Goal: Task Accomplishment & Management: Manage account settings

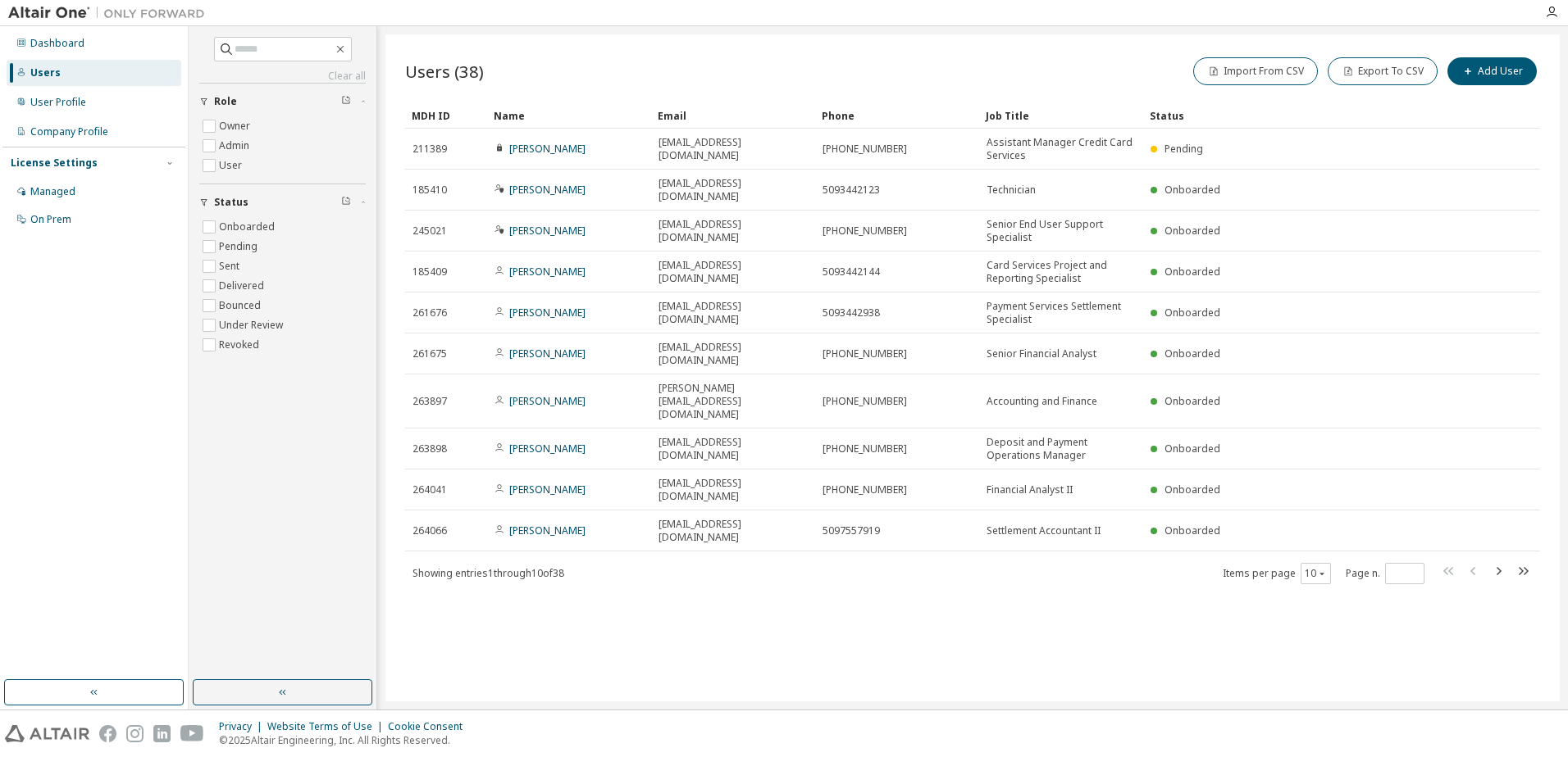
click at [968, 78] on div "Users (38) Import From CSV Export To CSV Add User" at bounding box center [973, 71] width 1135 height 34
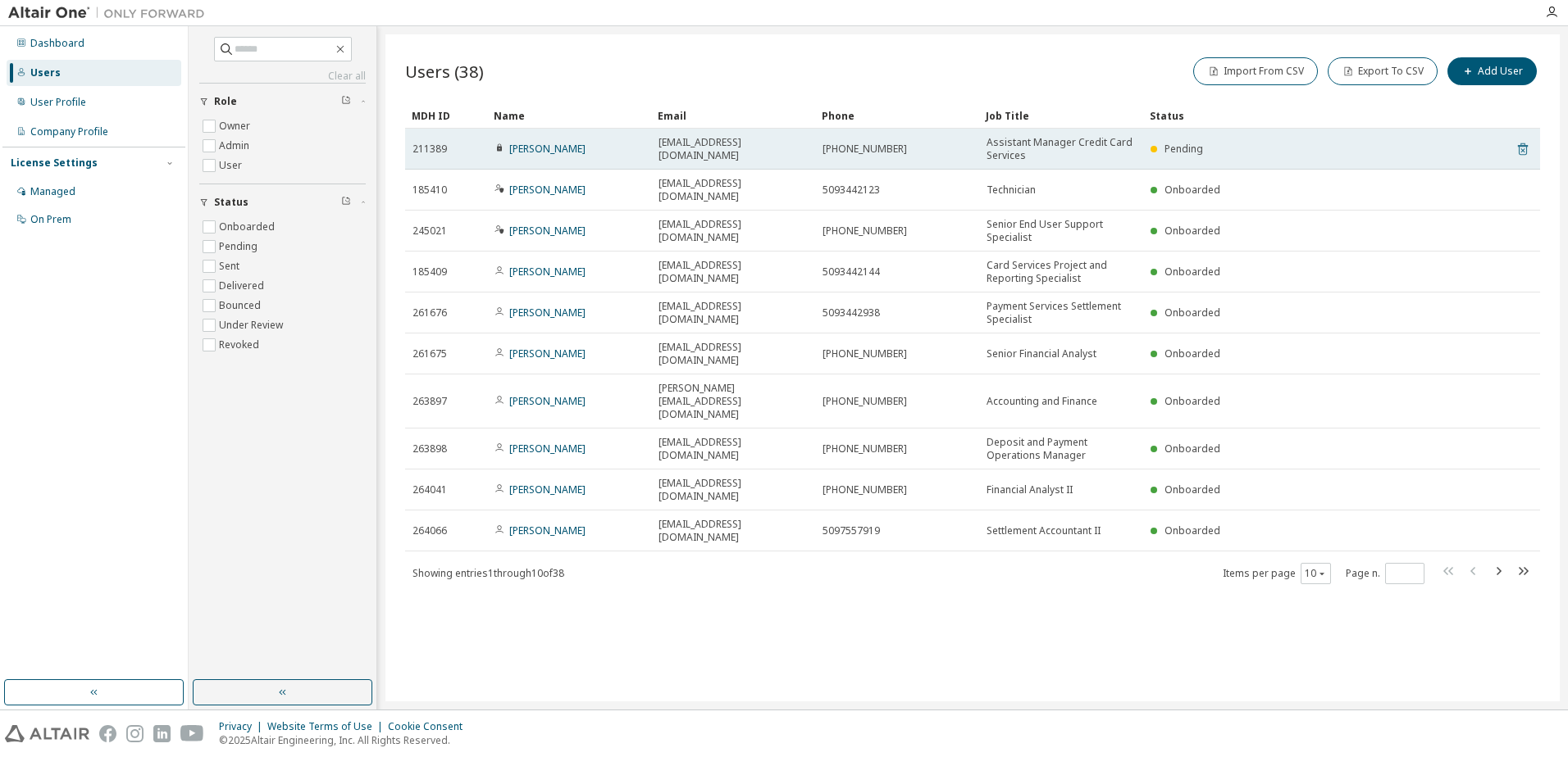
click at [1529, 142] on icon at bounding box center [1523, 148] width 15 height 19
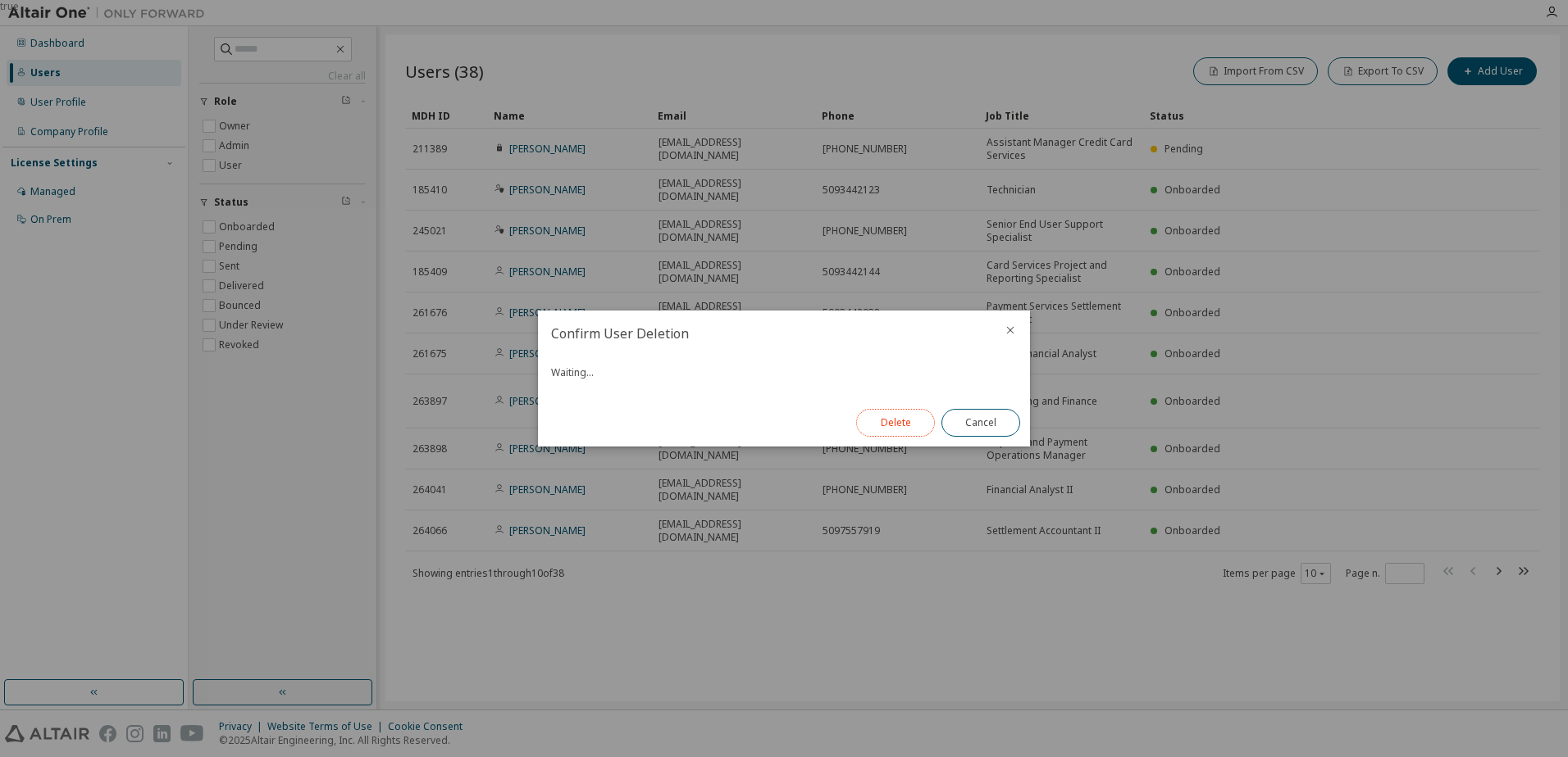
click at [887, 416] on button "Delete" at bounding box center [895, 423] width 78 height 28
click at [972, 428] on button "Close" at bounding box center [980, 423] width 78 height 28
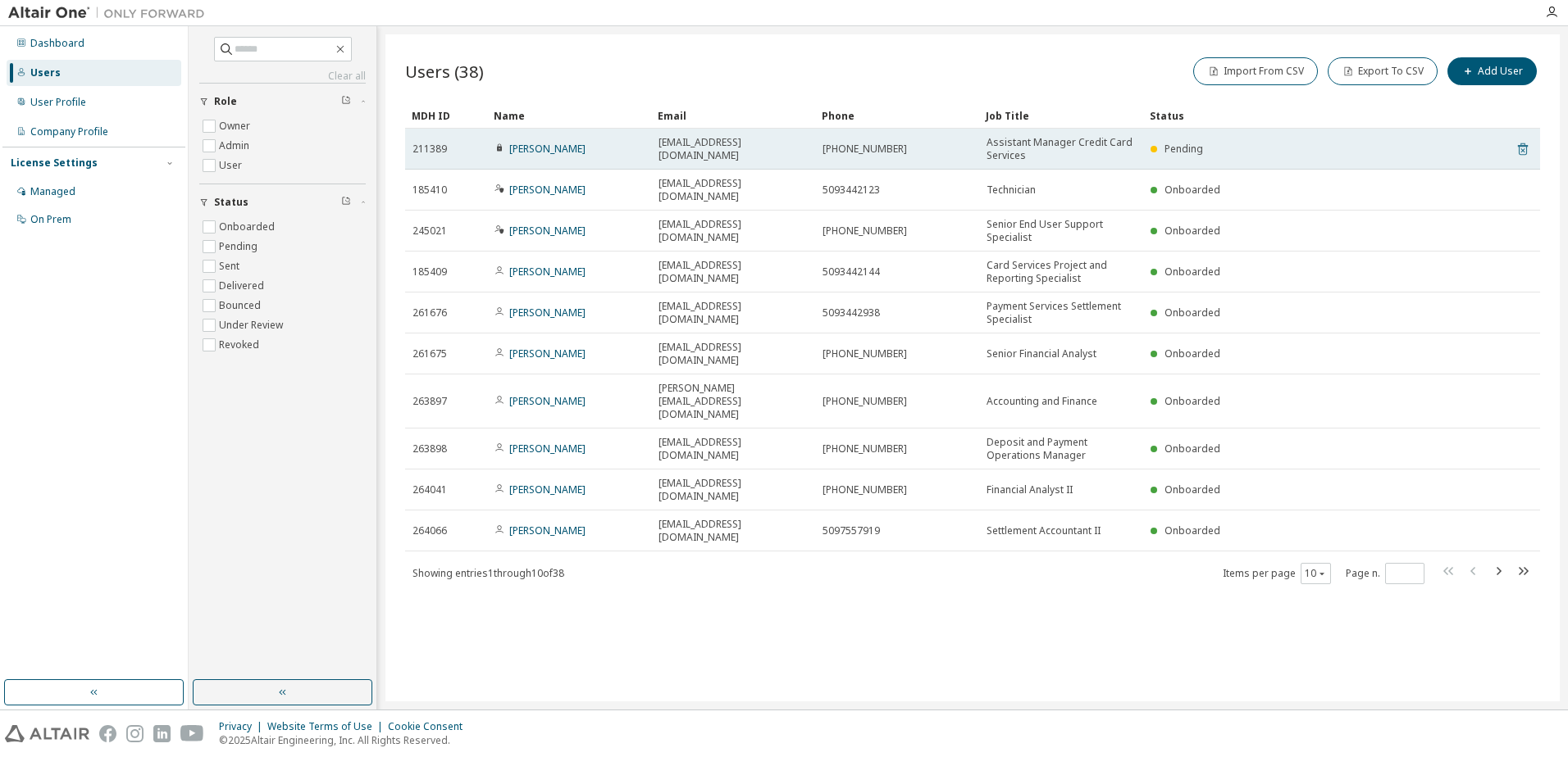
click at [1523, 152] on icon at bounding box center [1523, 148] width 15 height 19
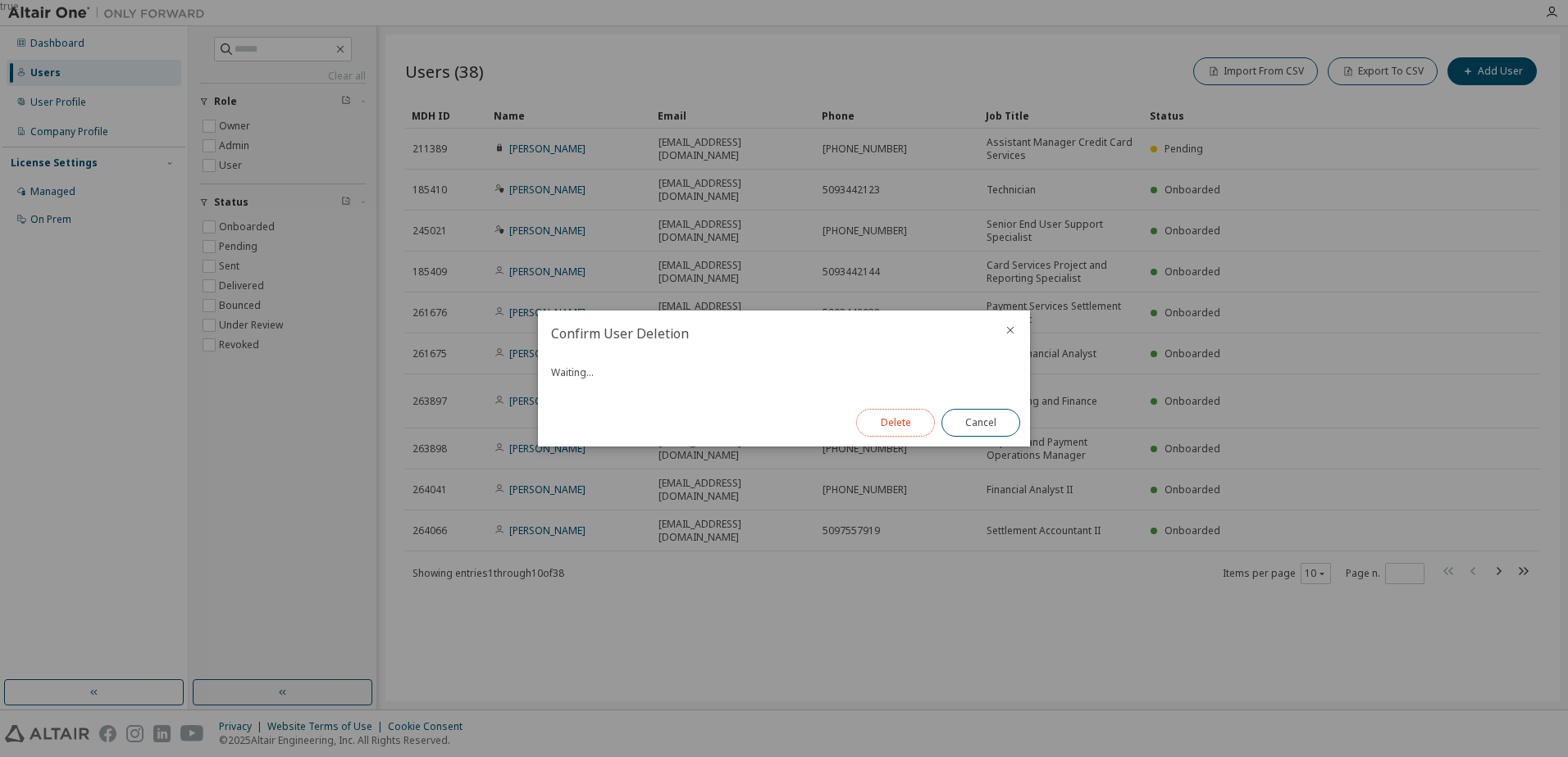
click at [896, 413] on button "Delete" at bounding box center [895, 423] width 78 height 28
click at [987, 424] on button "Close" at bounding box center [980, 423] width 78 height 28
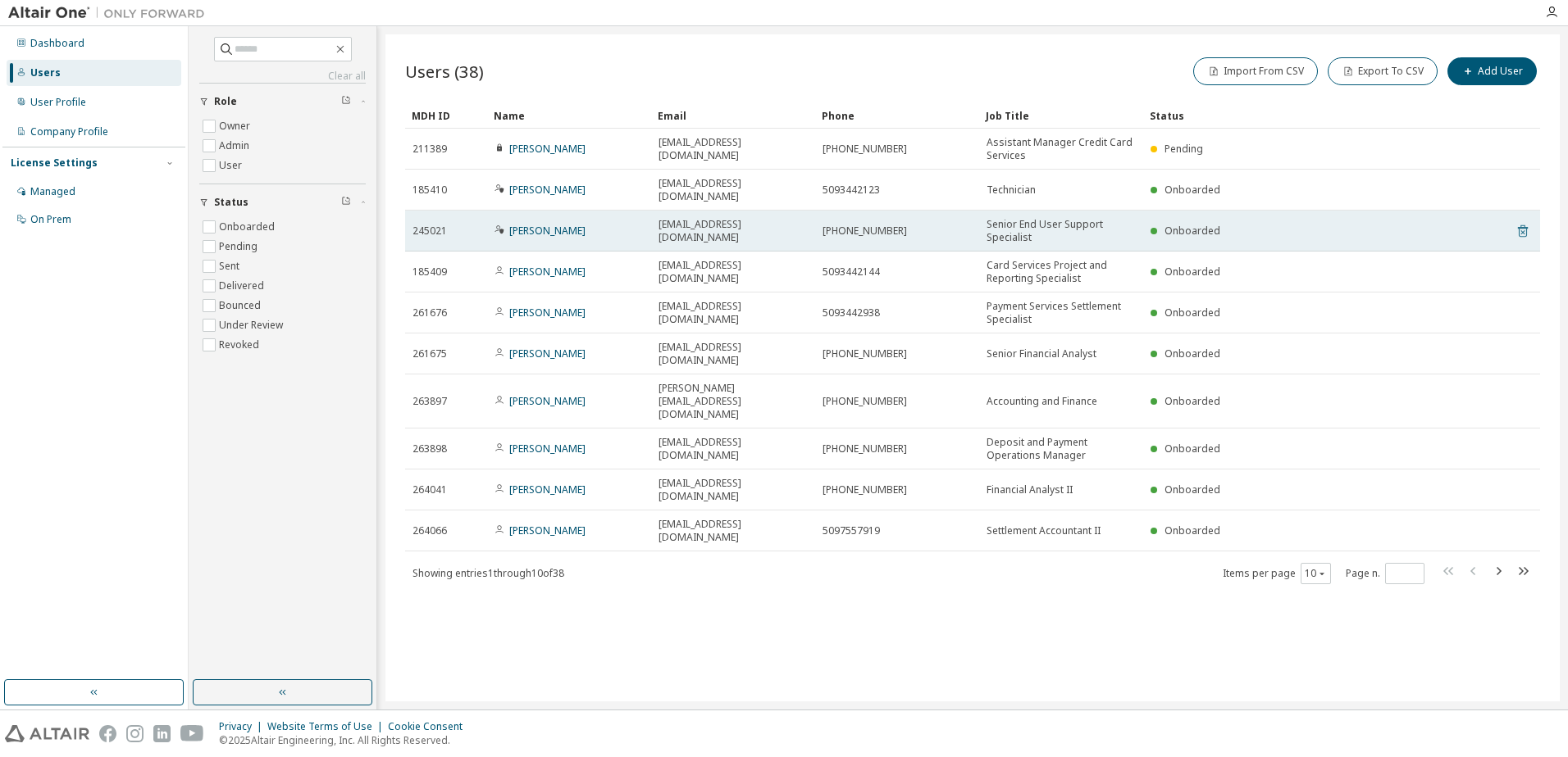
click at [1527, 226] on icon at bounding box center [1523, 231] width 10 height 12
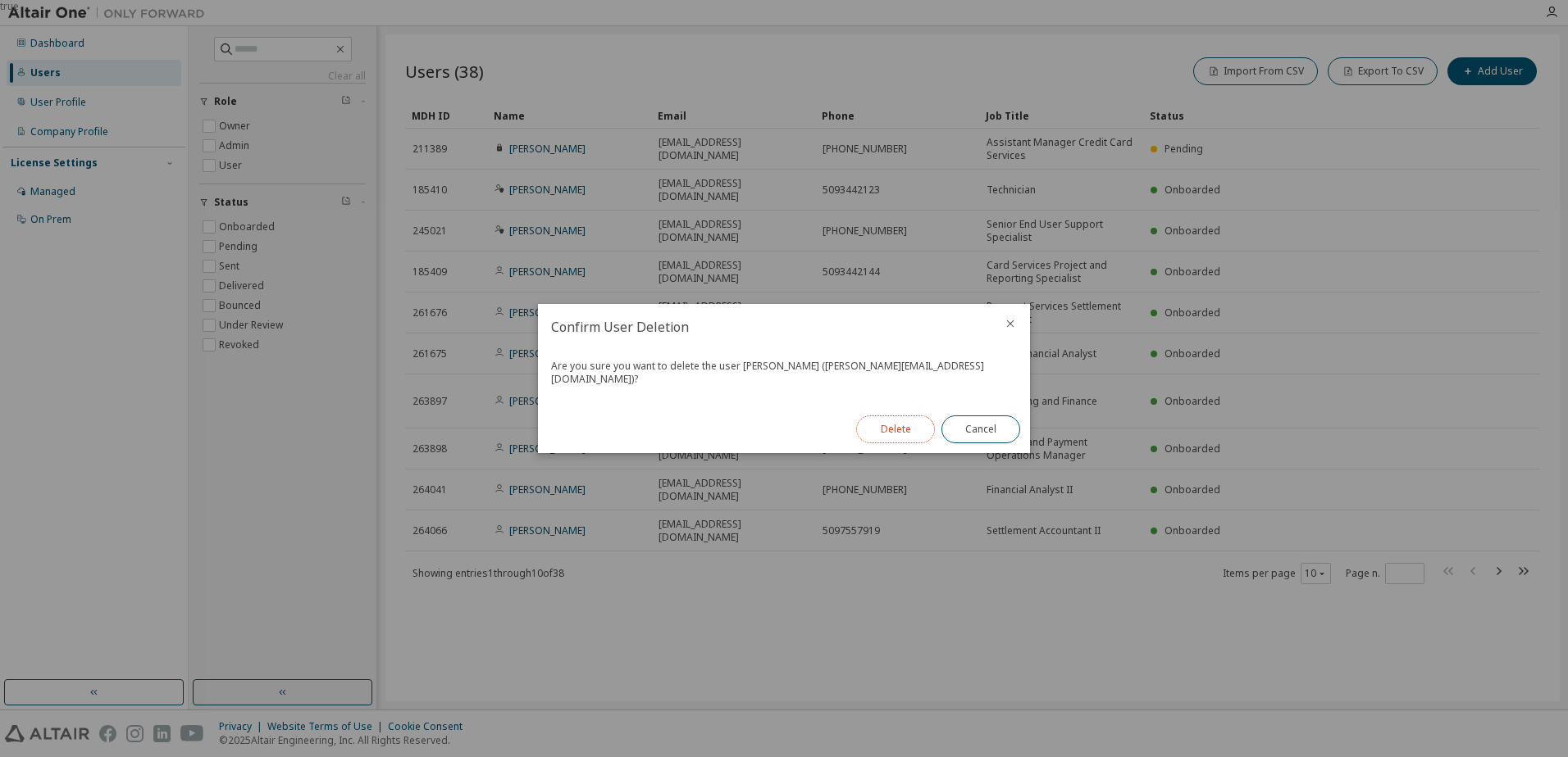
click at [891, 427] on button "Delete" at bounding box center [895, 429] width 78 height 28
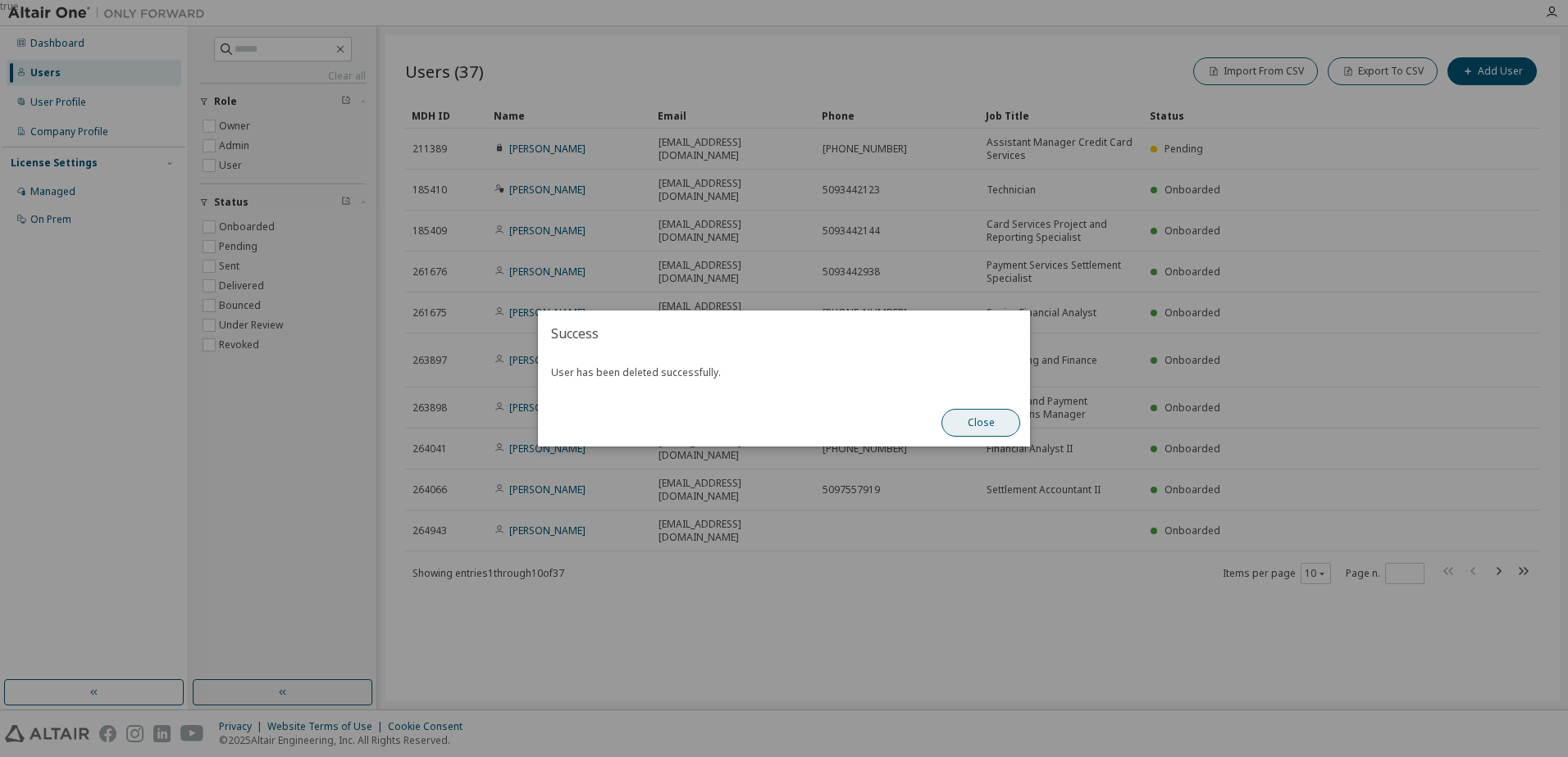
click at [988, 425] on button "Close" at bounding box center [980, 423] width 78 height 28
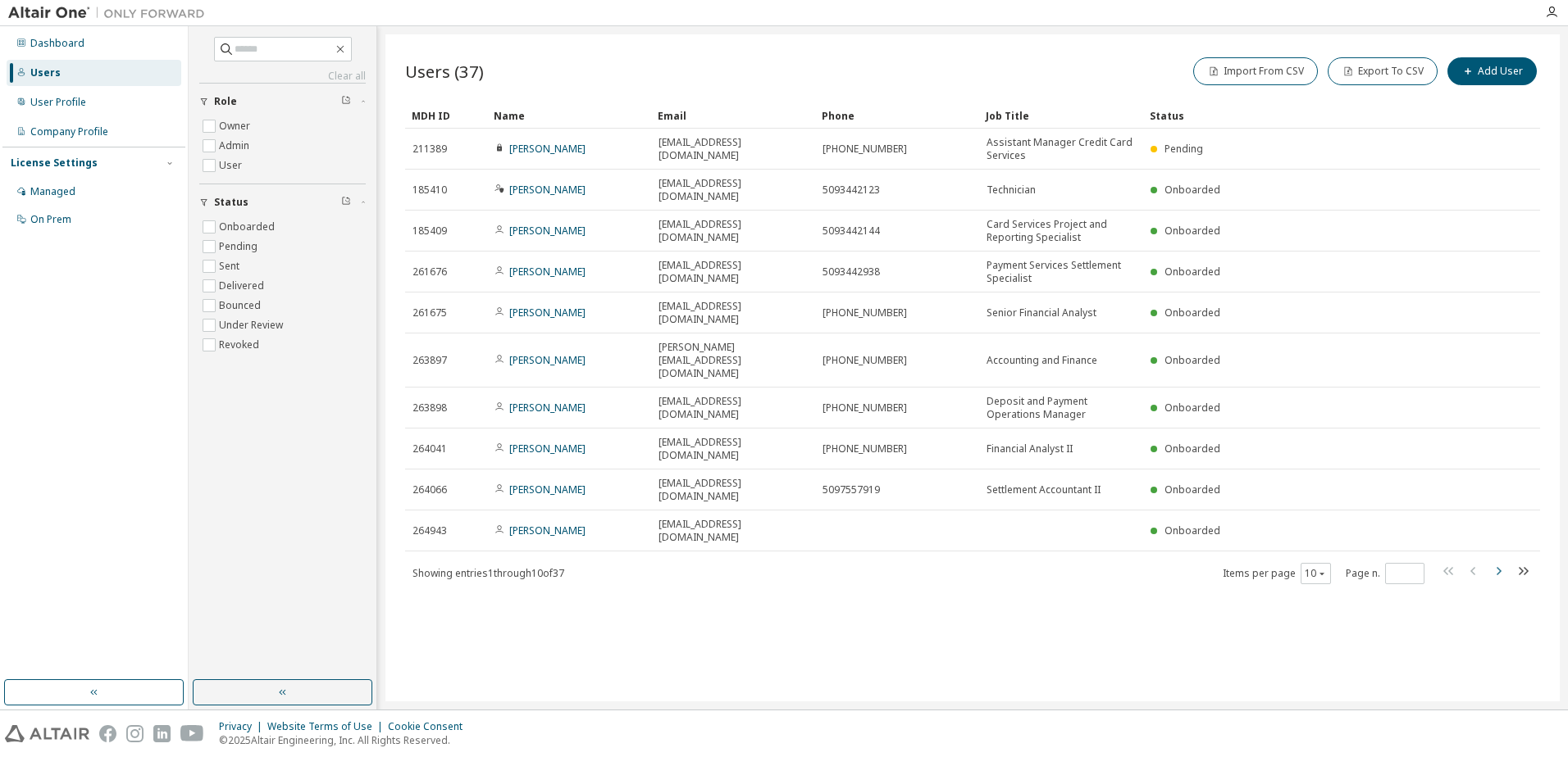
click at [1496, 562] on icon "button" at bounding box center [1498, 571] width 19 height 19
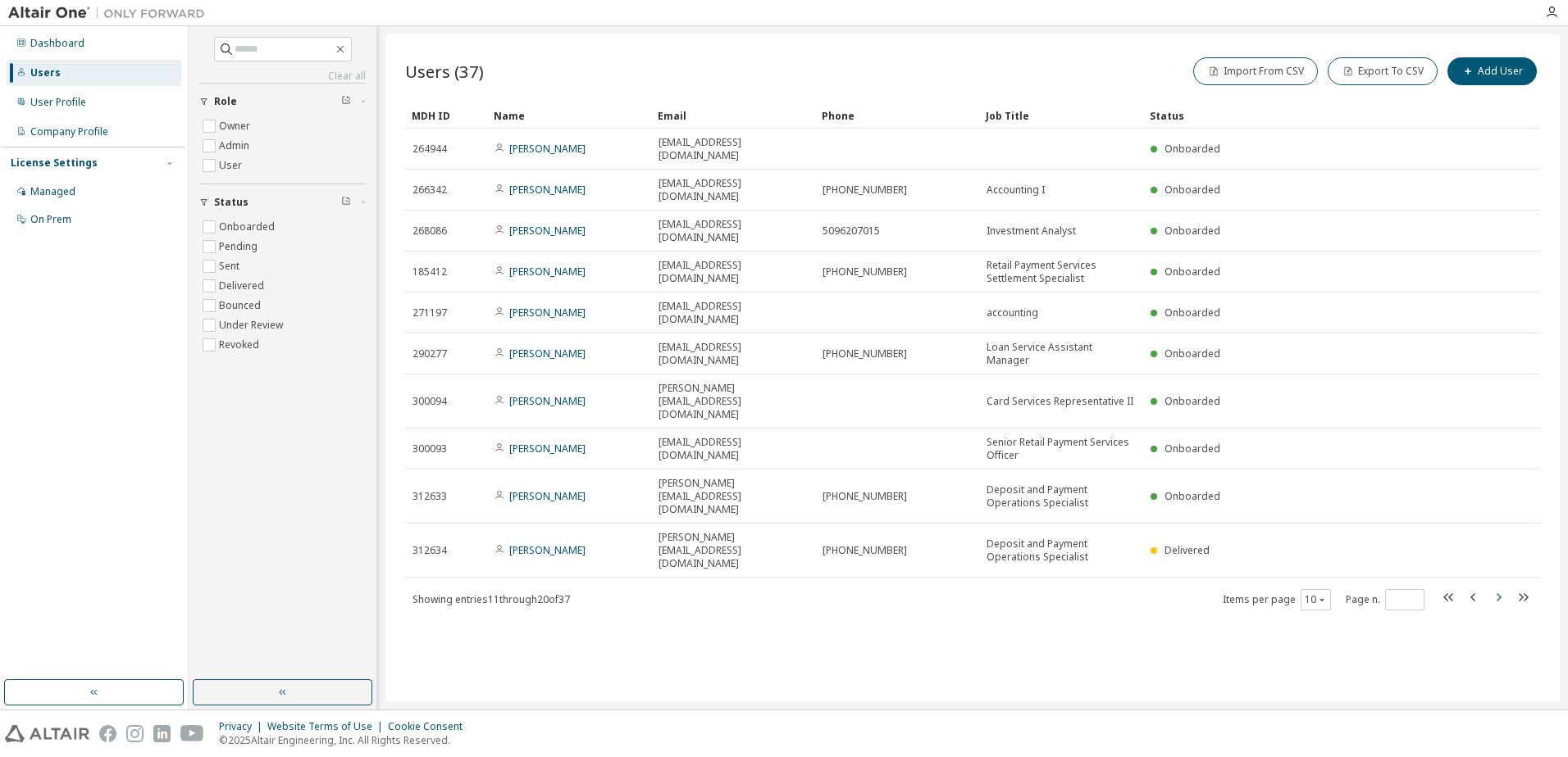
click at [1499, 588] on icon "button" at bounding box center [1498, 597] width 19 height 19
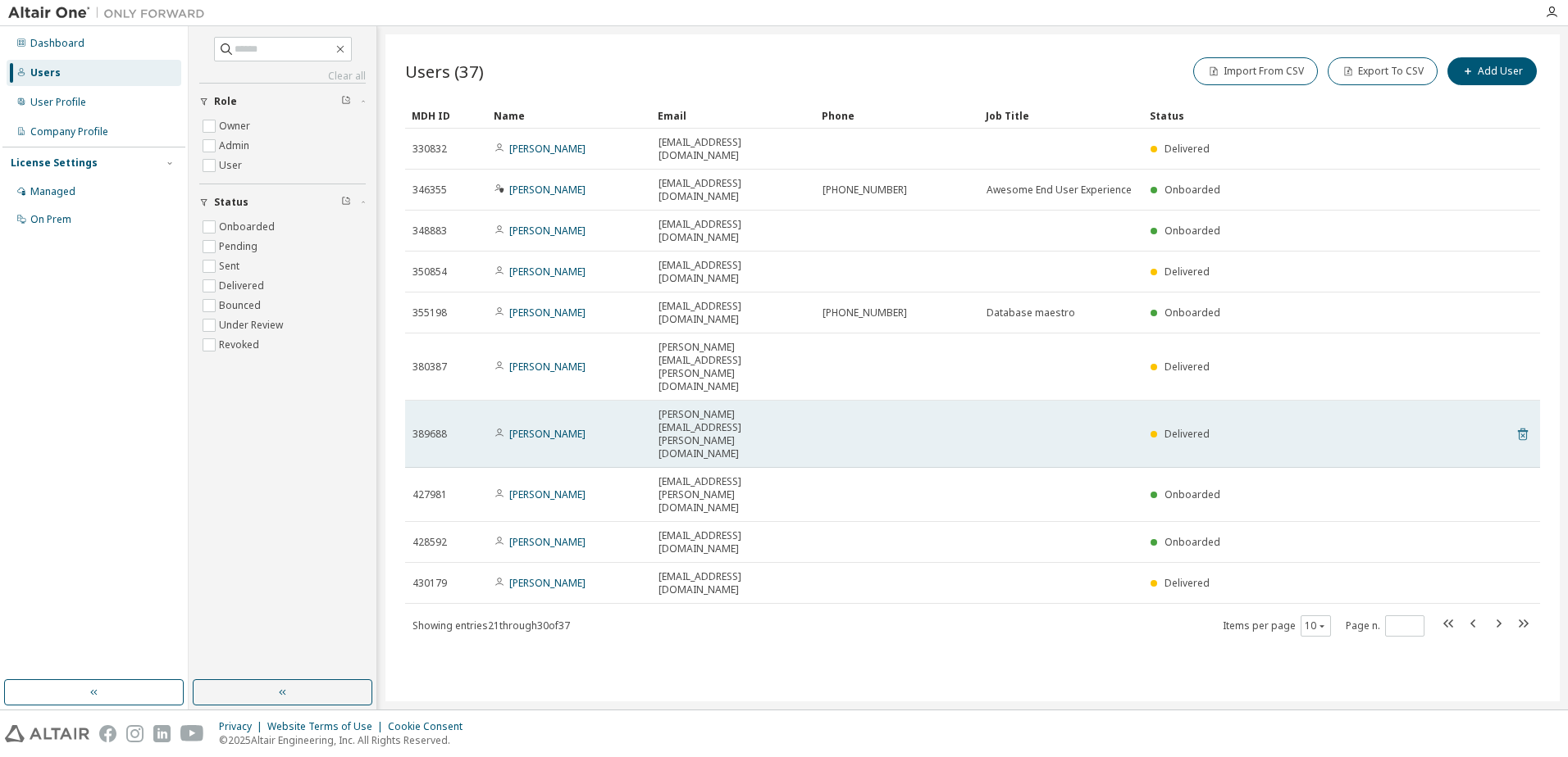
click at [1525, 434] on icon at bounding box center [1522, 436] width 4 height 4
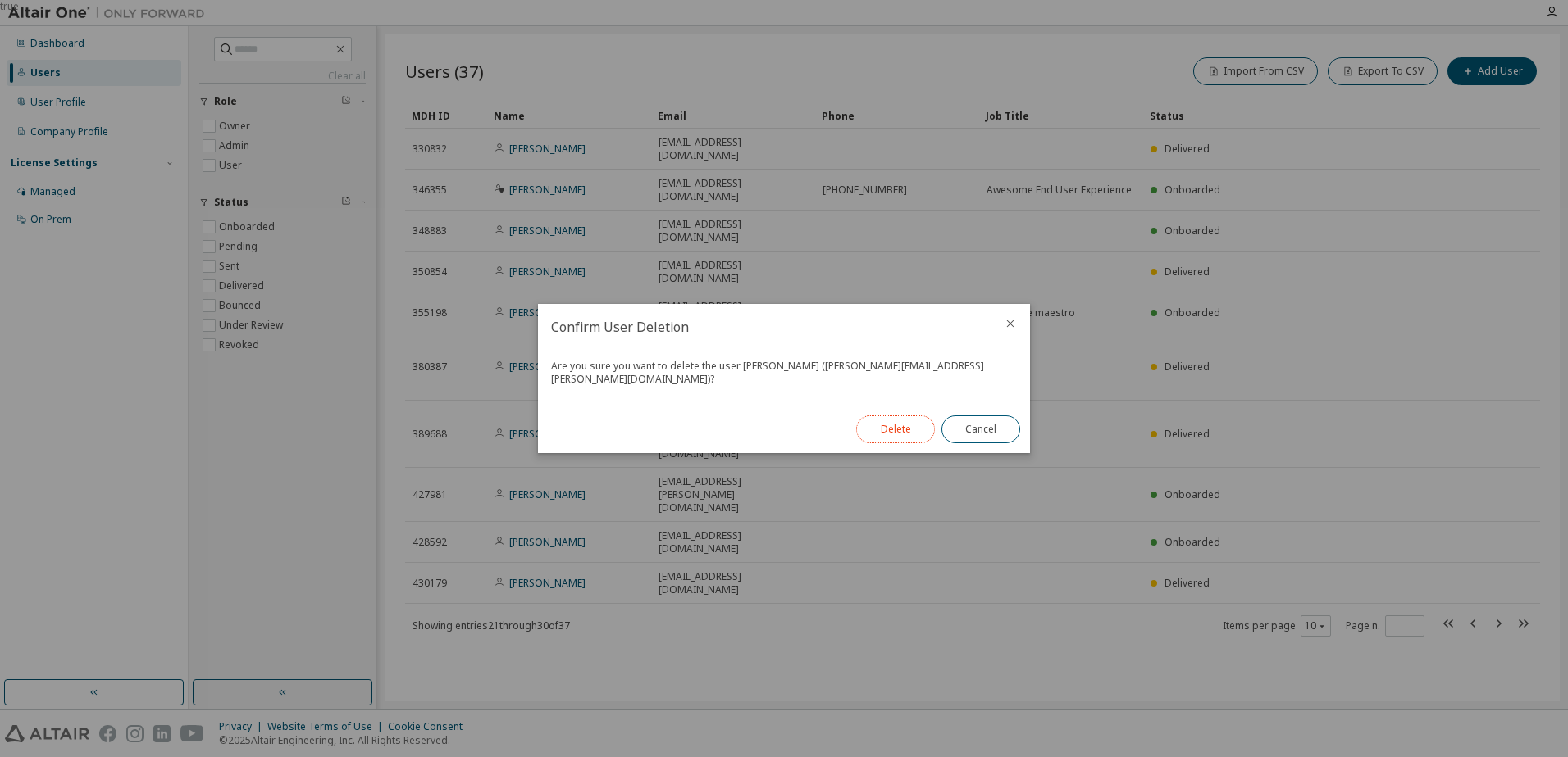
click at [905, 421] on button "Delete" at bounding box center [895, 429] width 78 height 28
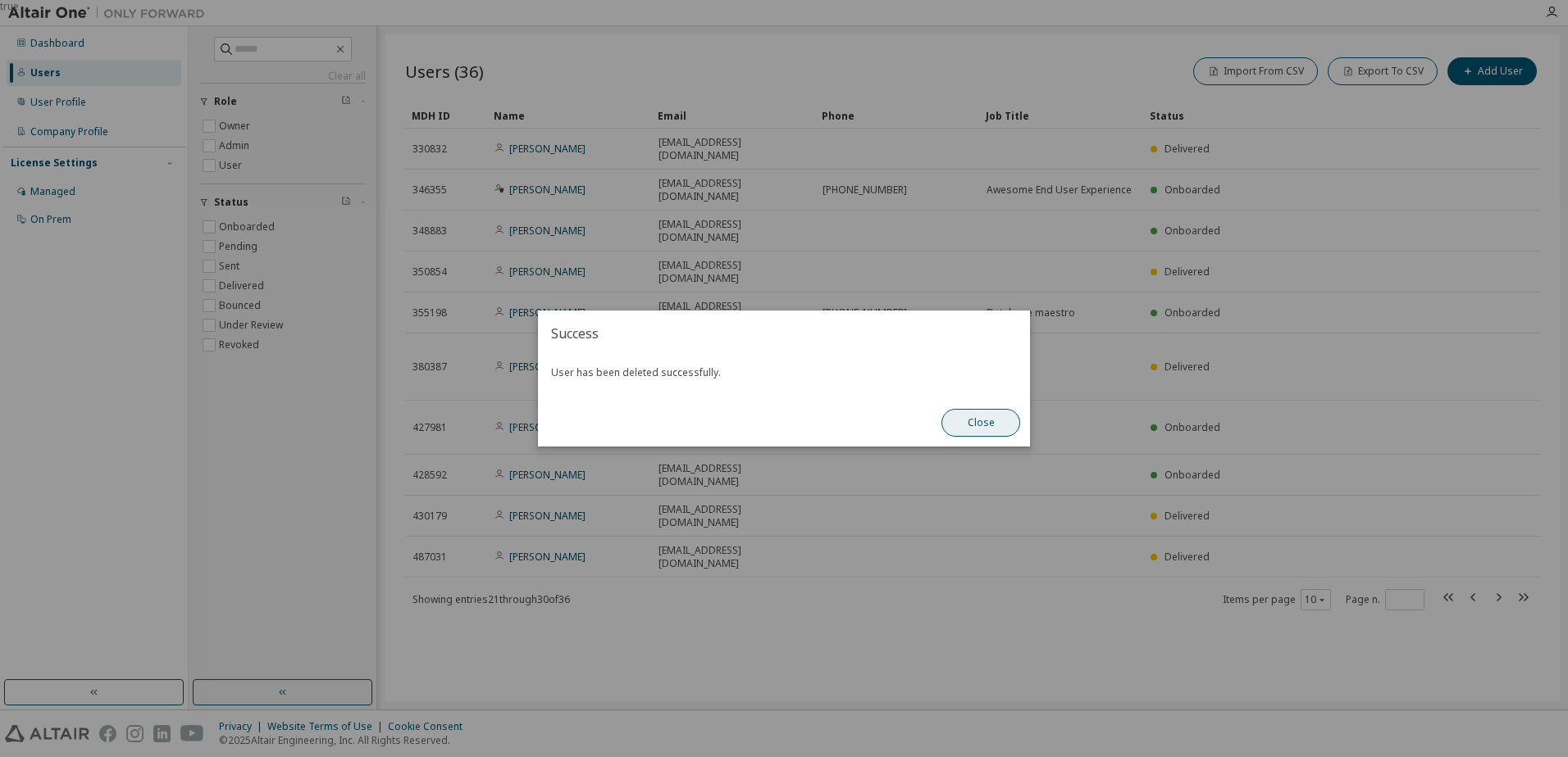
click at [982, 425] on button "Close" at bounding box center [980, 423] width 78 height 28
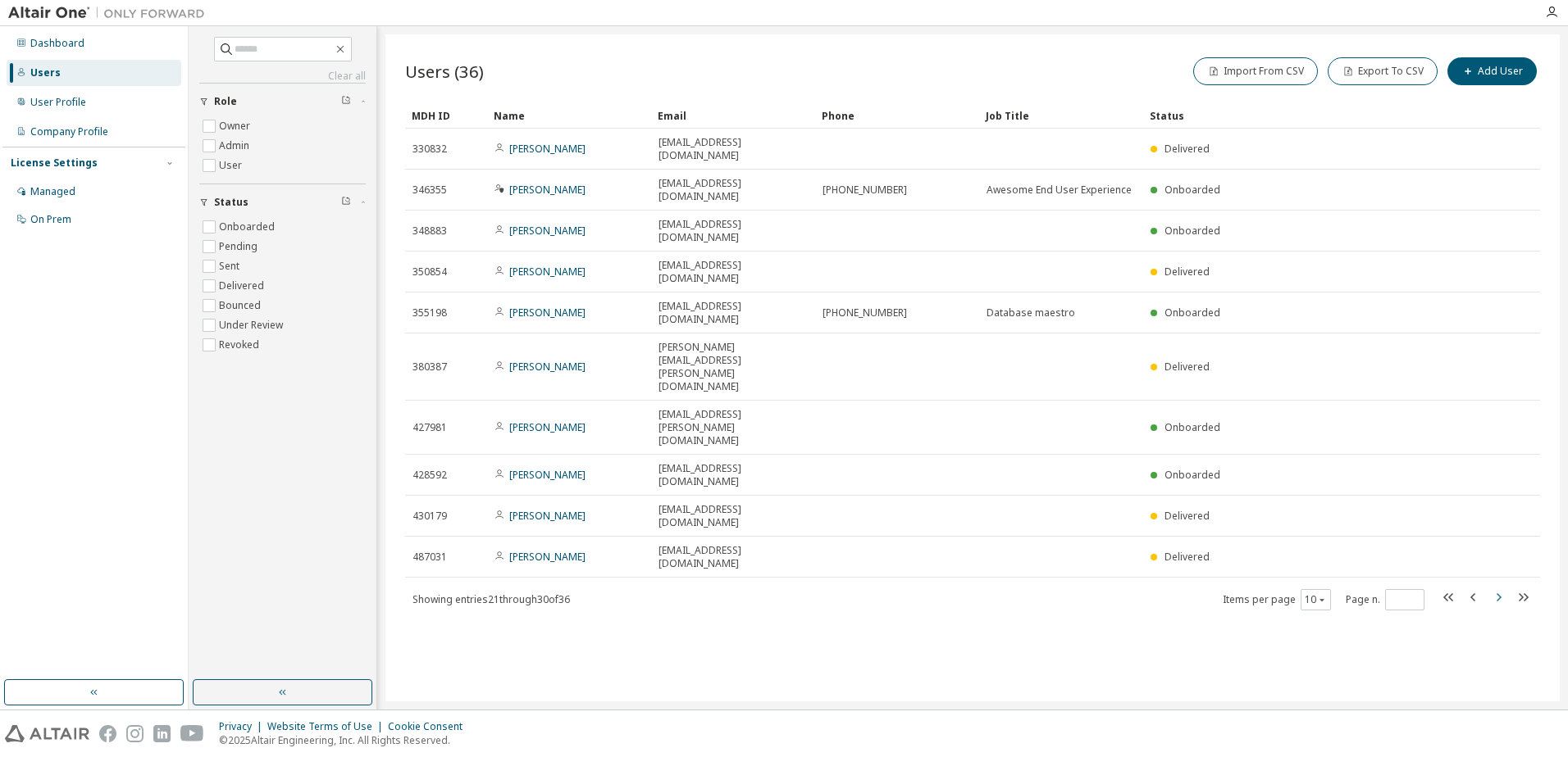
click at [1498, 593] on icon "button" at bounding box center [1499, 597] width 5 height 8
type input "*"
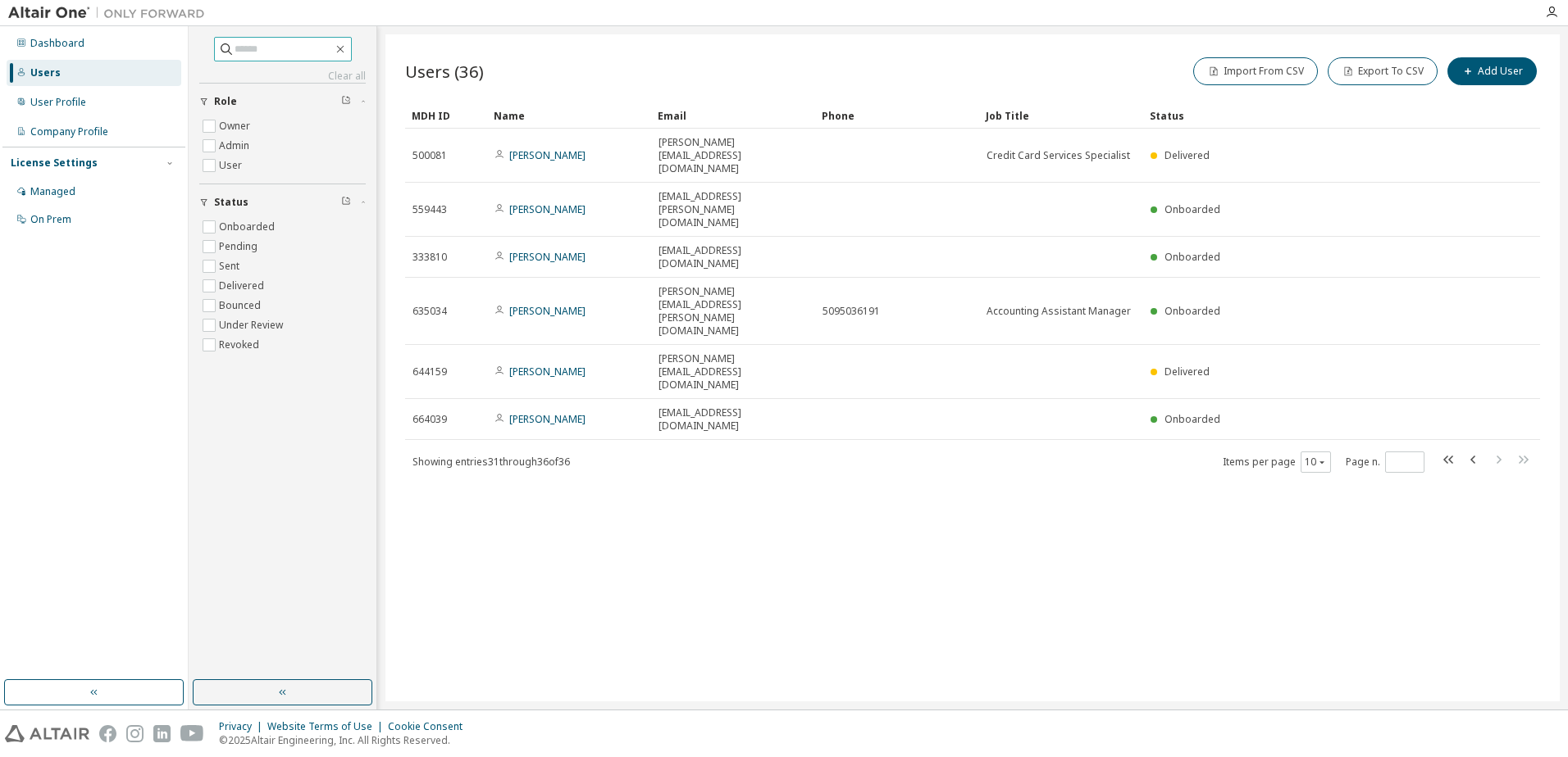
click at [257, 45] on input "text" at bounding box center [284, 50] width 99 height 17
type input "******"
type input "*"
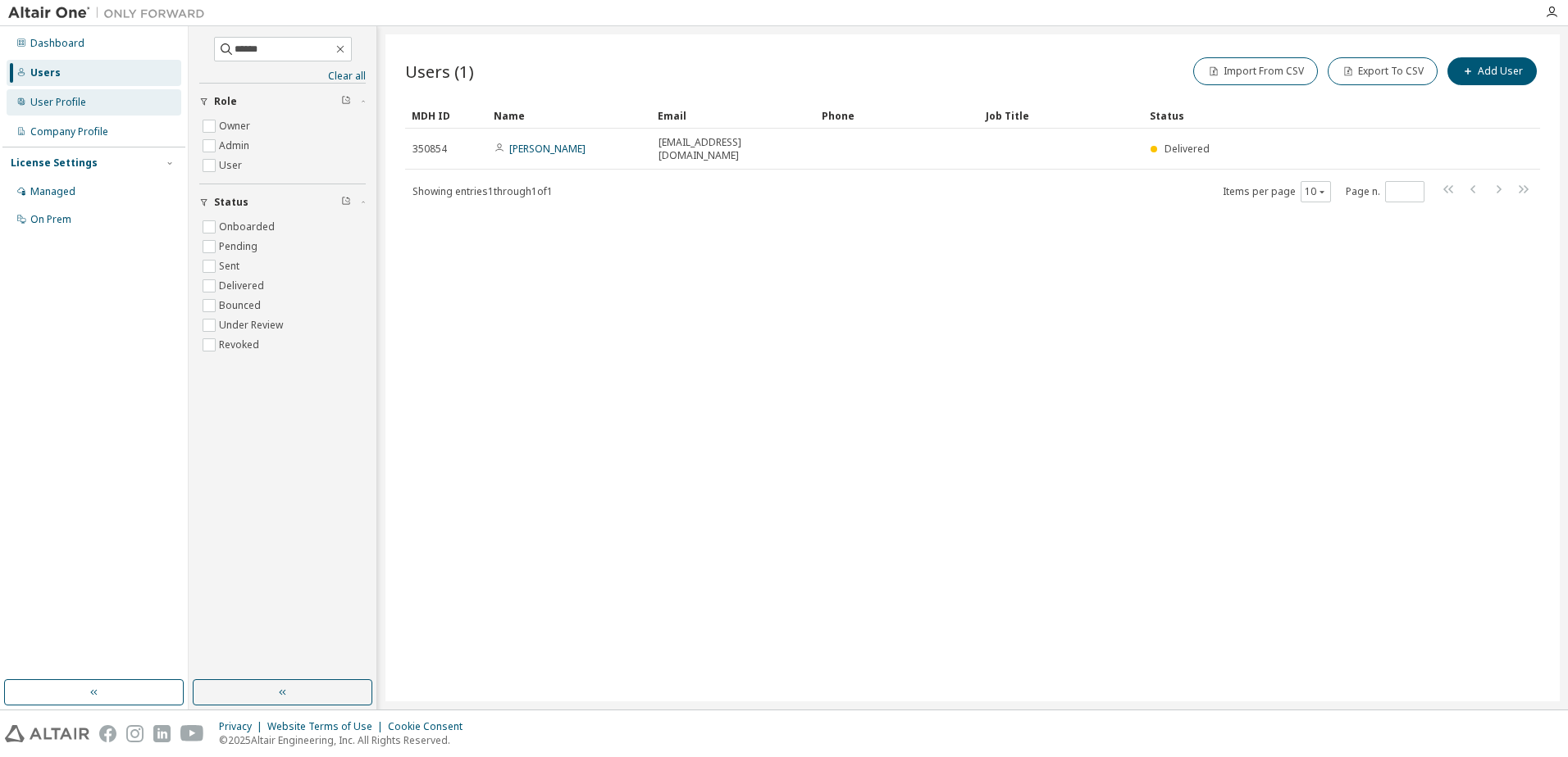
click at [53, 100] on div "User Profile" at bounding box center [58, 102] width 56 height 13
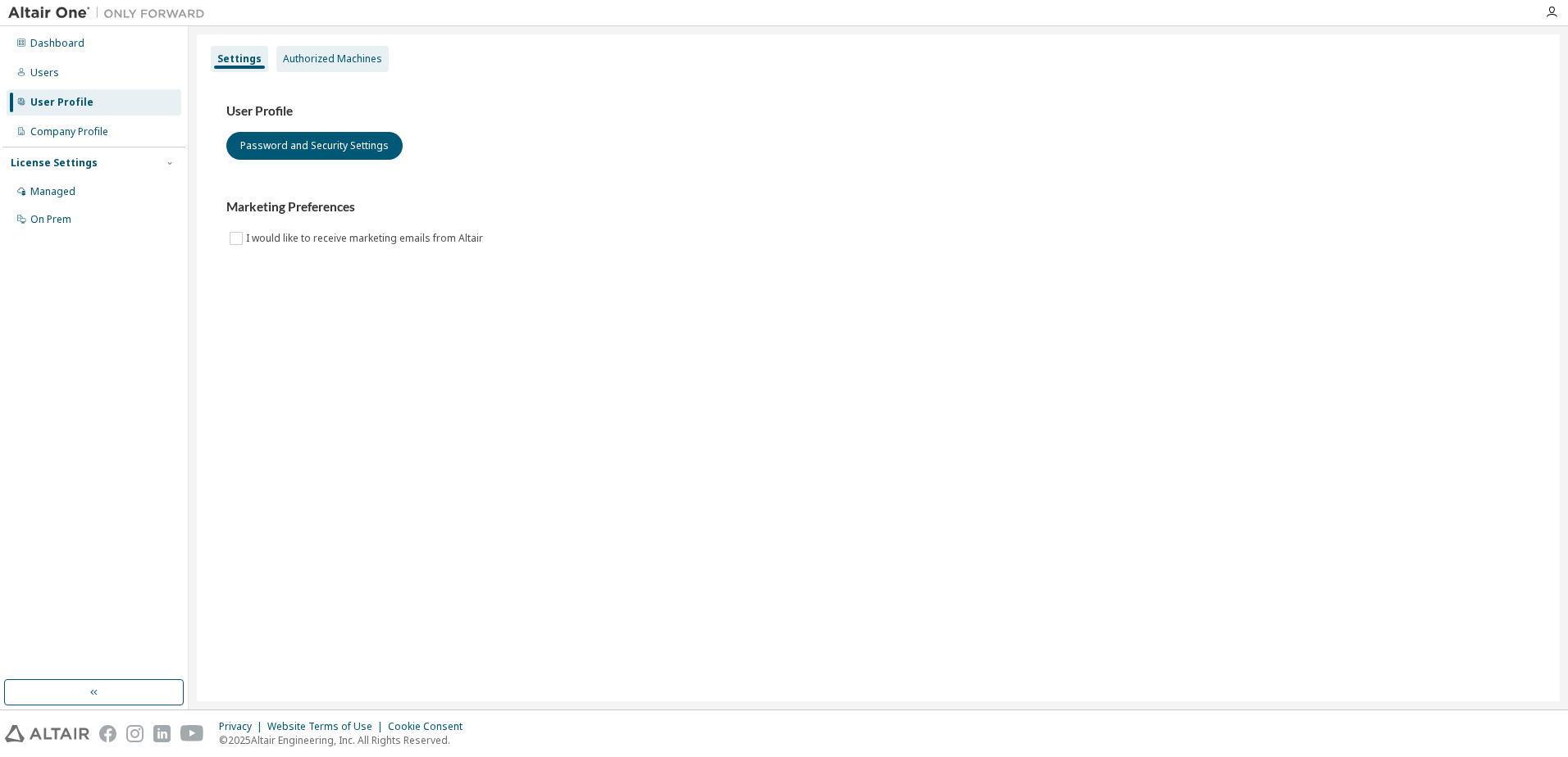
click at [357, 63] on div "Authorized Machines" at bounding box center [333, 59] width 99 height 13
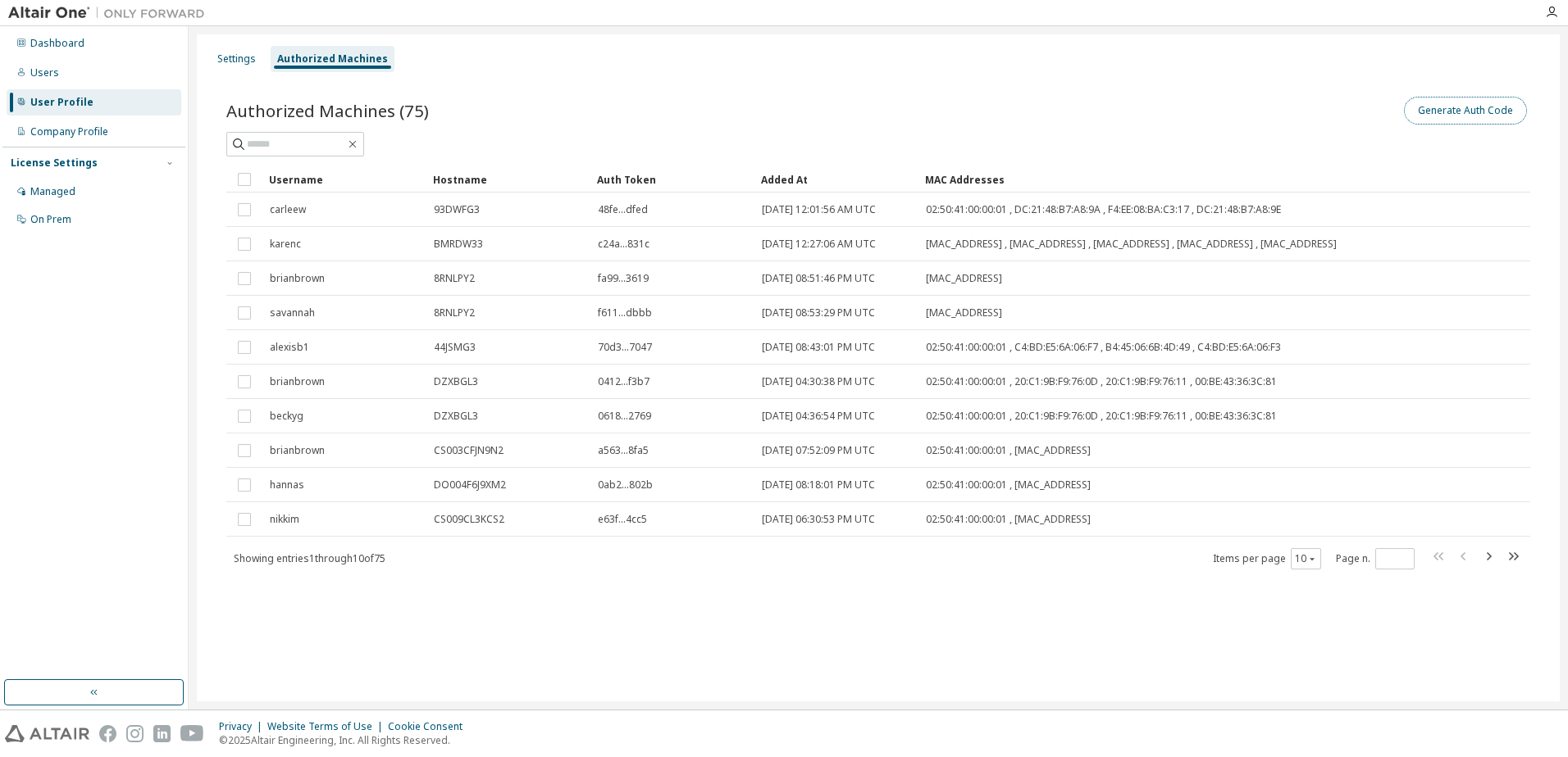
click at [1447, 100] on button "Generate Auth Code" at bounding box center [1466, 111] width 123 height 28
